Goal: Find specific page/section: Find specific page/section

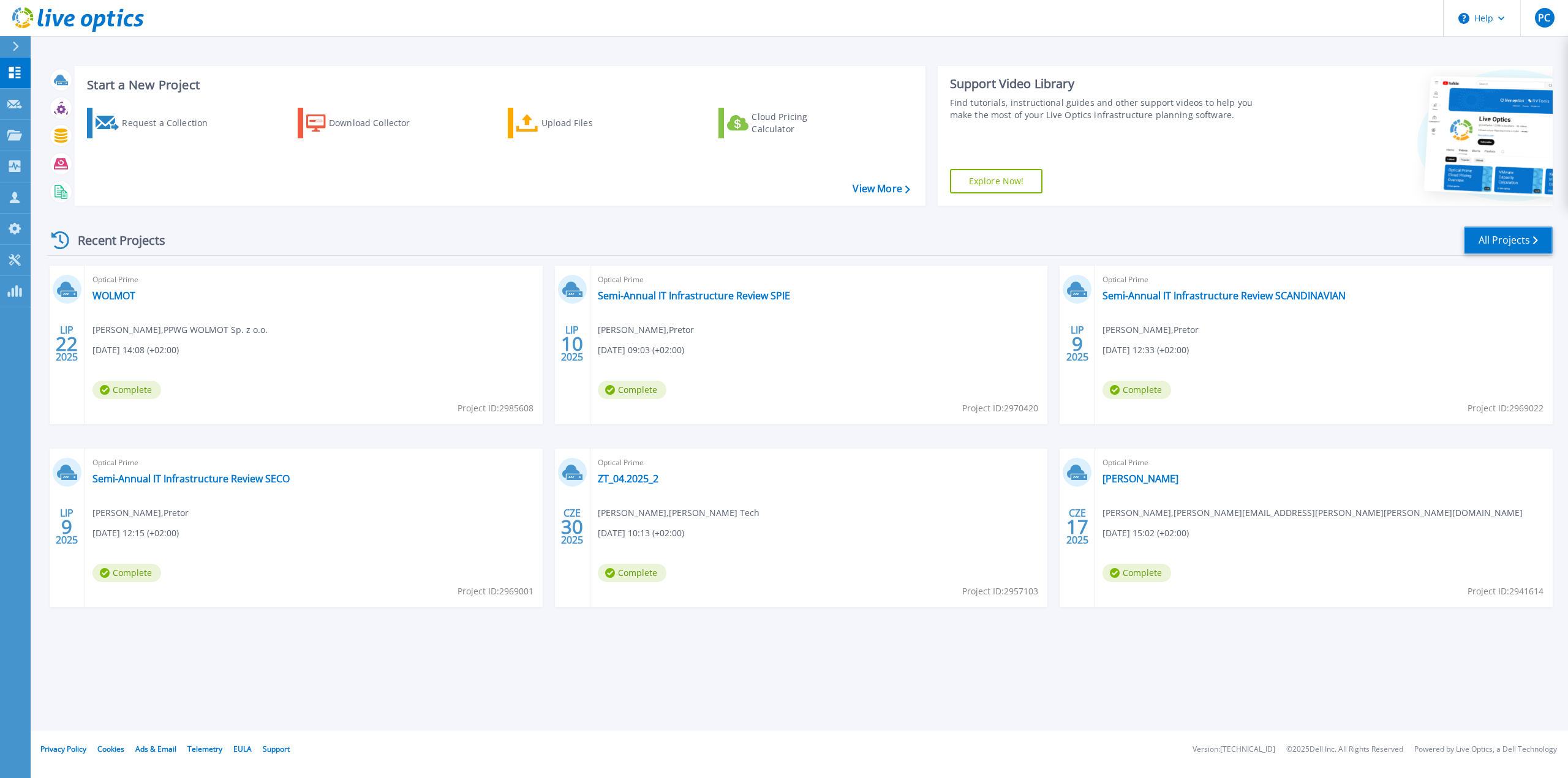
click at [1477, 236] on link "All Projects" at bounding box center [1508, 240] width 89 height 28
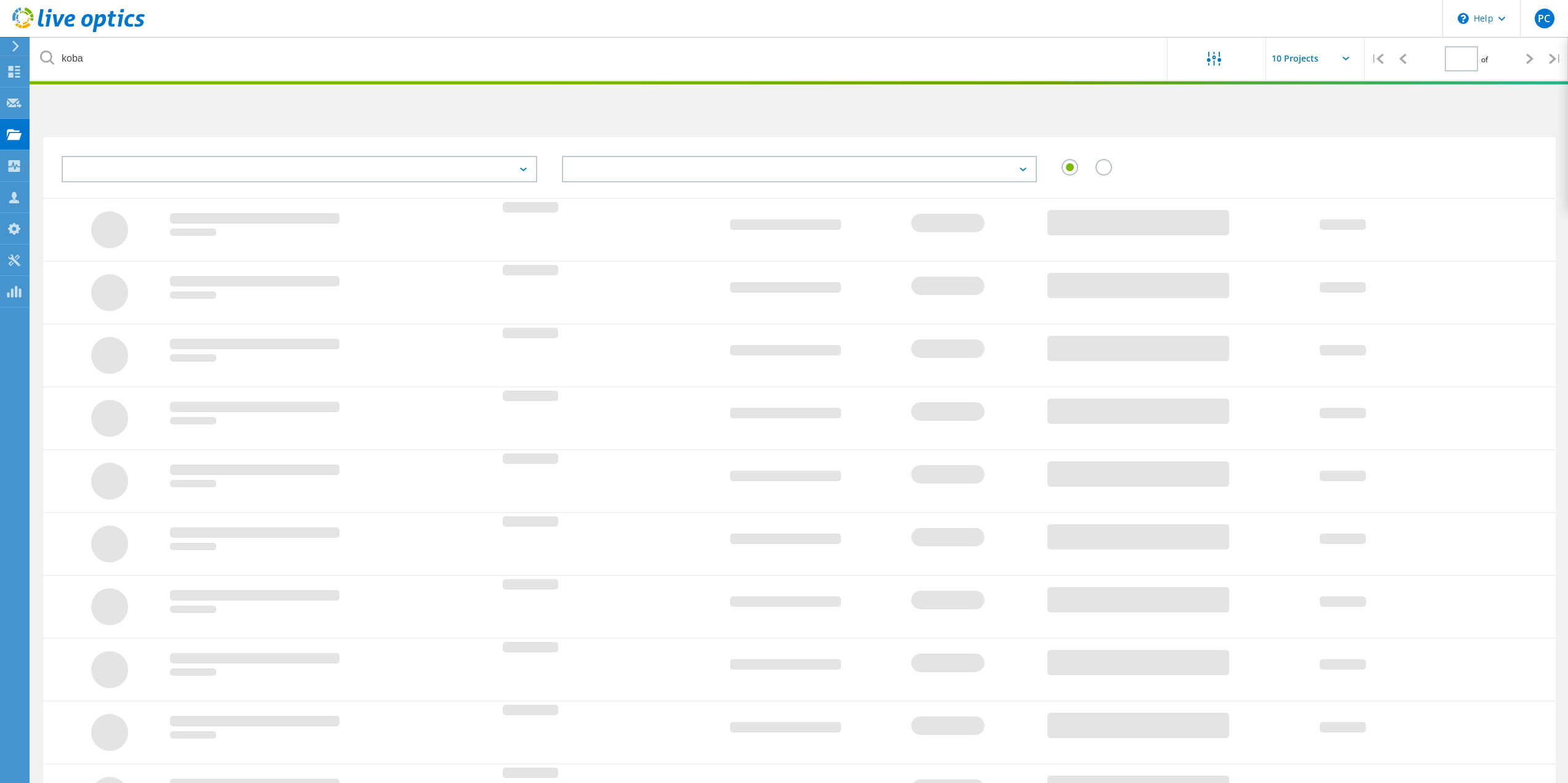
type input "1"
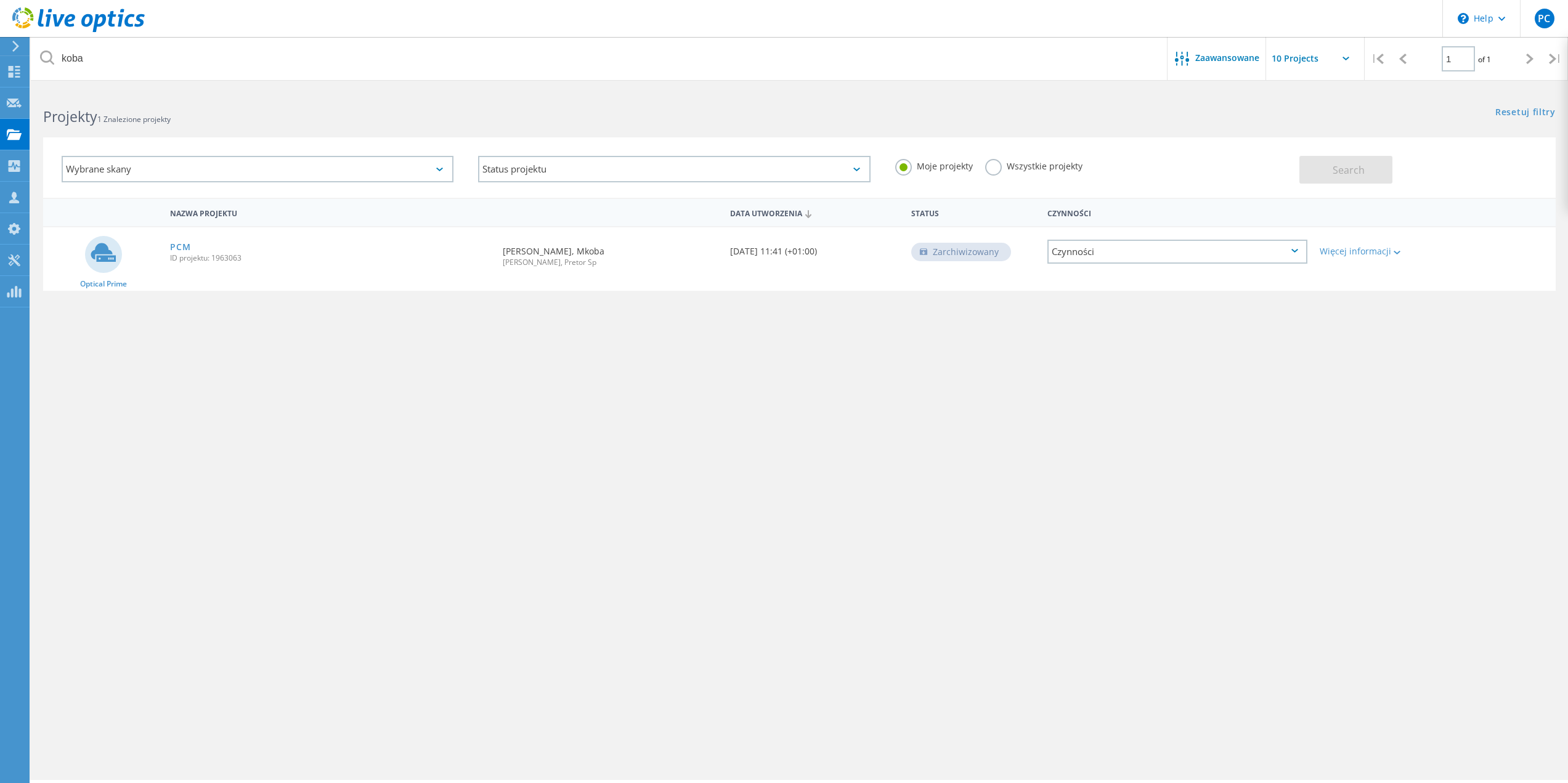
click at [985, 164] on label "Wszystkie projekty" at bounding box center [1034, 165] width 97 height 12
click at [0, 0] on input "Wszystkie projekty" at bounding box center [0, 0] width 0 height 0
click at [1380, 170] on button "Search" at bounding box center [1346, 170] width 93 height 28
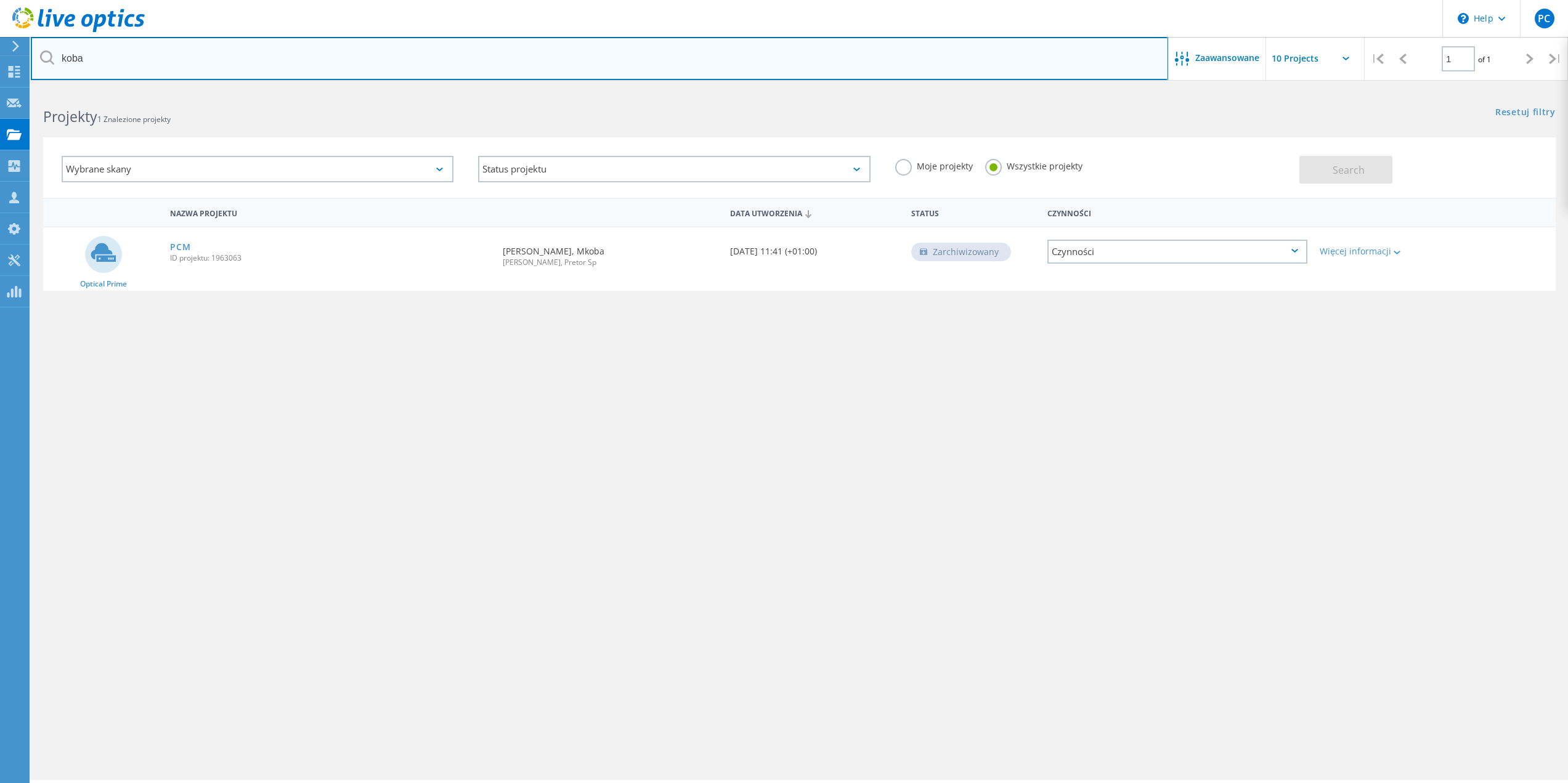
drag, startPoint x: 155, startPoint y: 57, endPoint x: 1, endPoint y: 47, distance: 154.3
click at [5, 90] on div "\n Help Explore Helpful Articles Contact Support PC Członek zespołu partnera w …" at bounding box center [784, 453] width 1568 height 727
click at [76, 52] on input "koba" at bounding box center [599, 58] width 1138 height 43
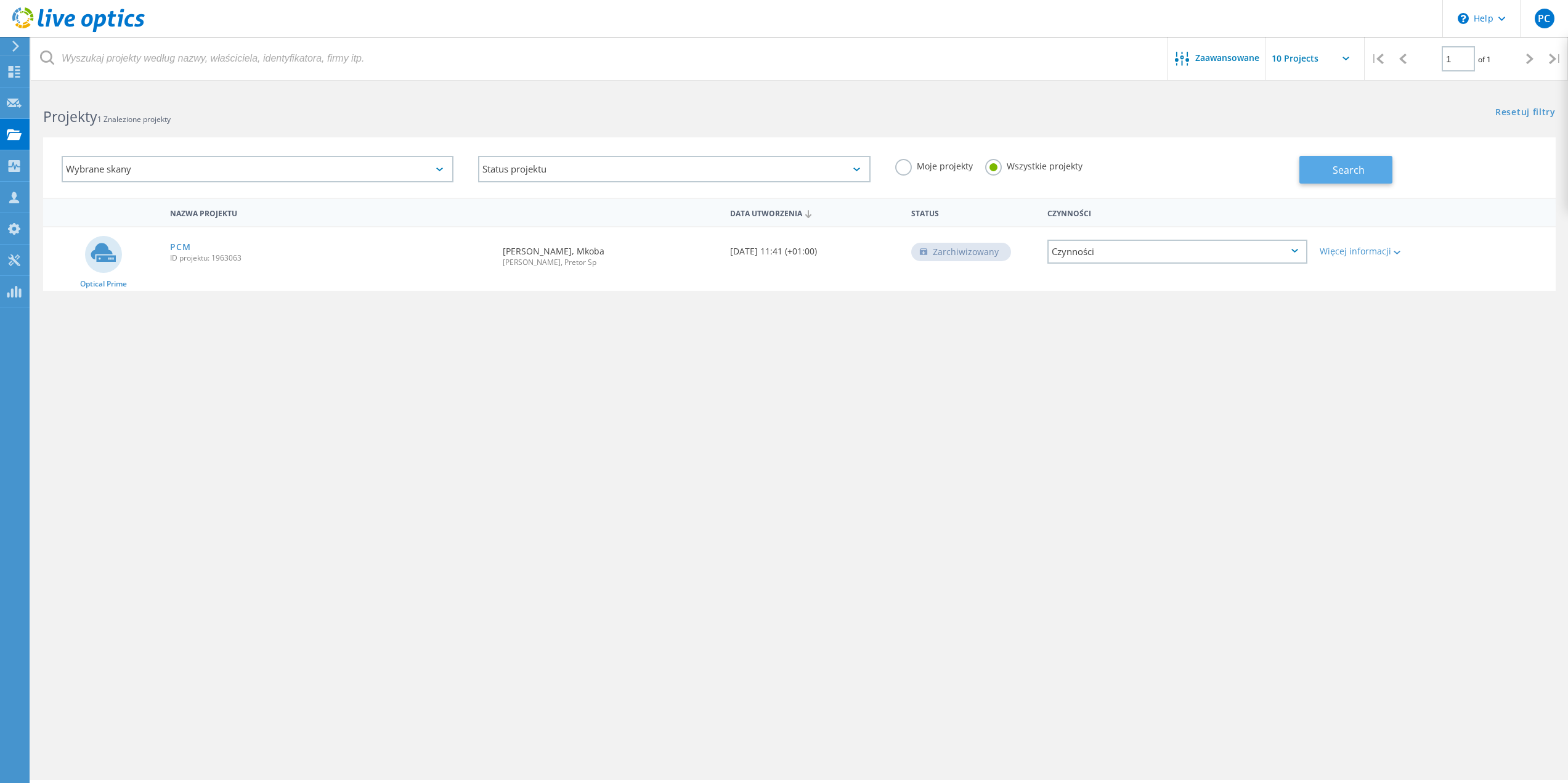
click at [1338, 162] on button "Search" at bounding box center [1346, 170] width 93 height 28
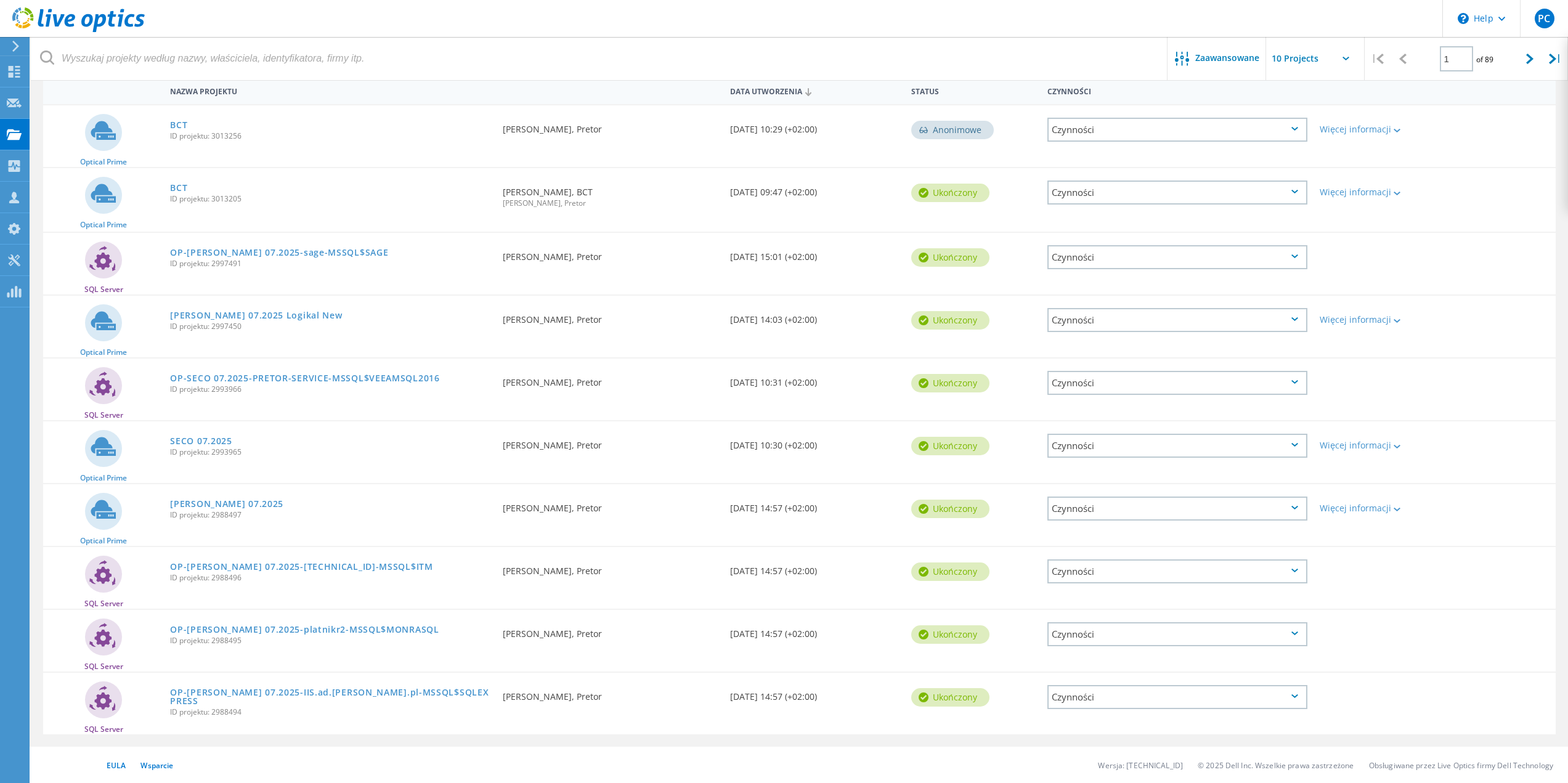
scroll to position [123, 0]
